Goal: Information Seeking & Learning: Learn about a topic

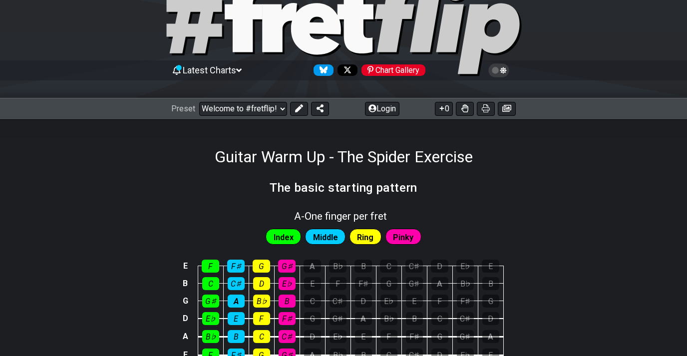
scroll to position [43, 0]
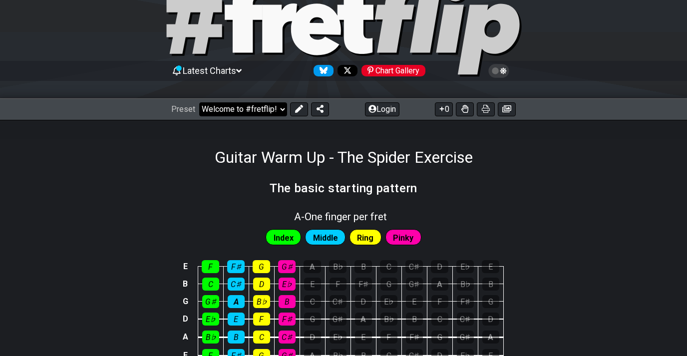
click at [270, 107] on select "Welcome to #fretflip! Initial Preset Custom Preset Minor Pentatonic Major Penta…" at bounding box center [243, 109] width 88 height 14
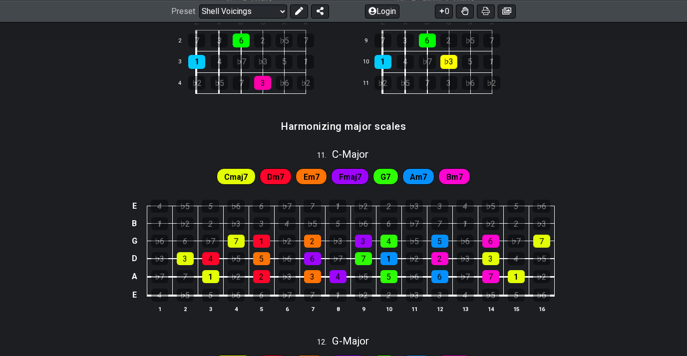
scroll to position [803, 0]
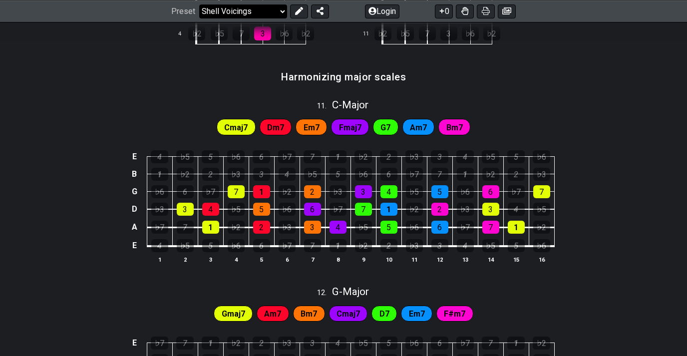
click at [271, 6] on select "Welcome to #fretflip! Initial Preset Custom Preset Minor Pentatonic Major Penta…" at bounding box center [243, 11] width 88 height 14
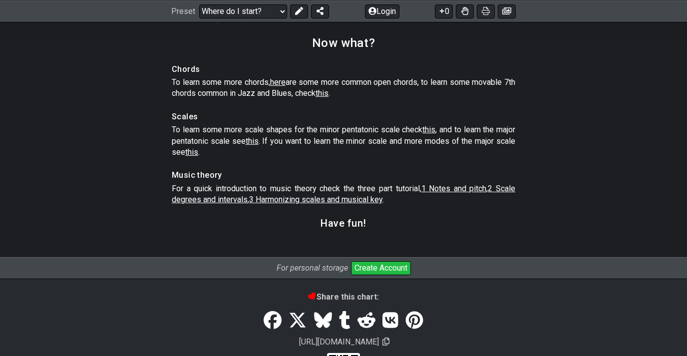
scroll to position [1506, 0]
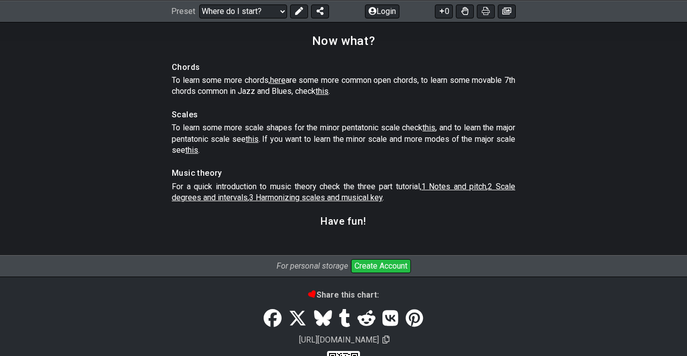
click at [437, 191] on span "1 Notes and pitch" at bounding box center [453, 186] width 65 height 9
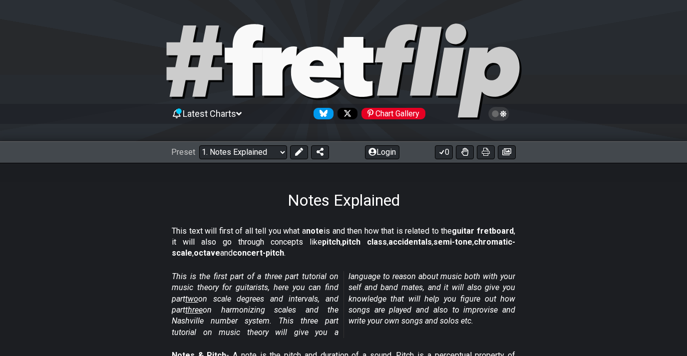
click at [236, 115] on span "Latest Charts" at bounding box center [209, 113] width 53 height 10
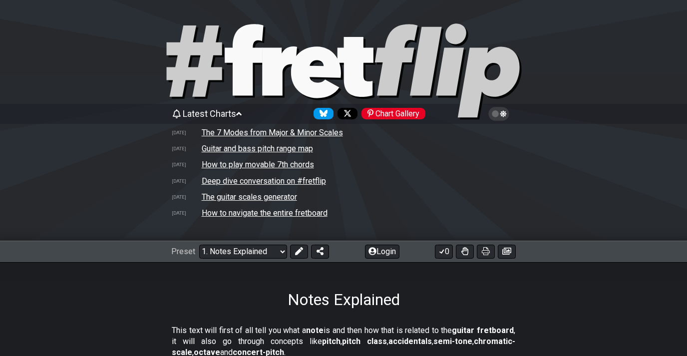
click at [306, 214] on td "How to navigate the entire fretboard" at bounding box center [264, 213] width 127 height 10
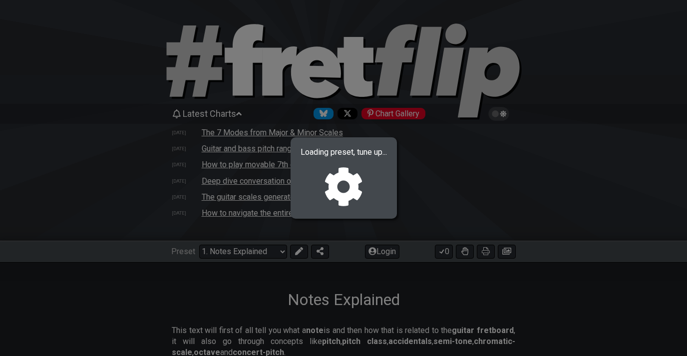
select select "/welcome"
